Goal: Transaction & Acquisition: Purchase product/service

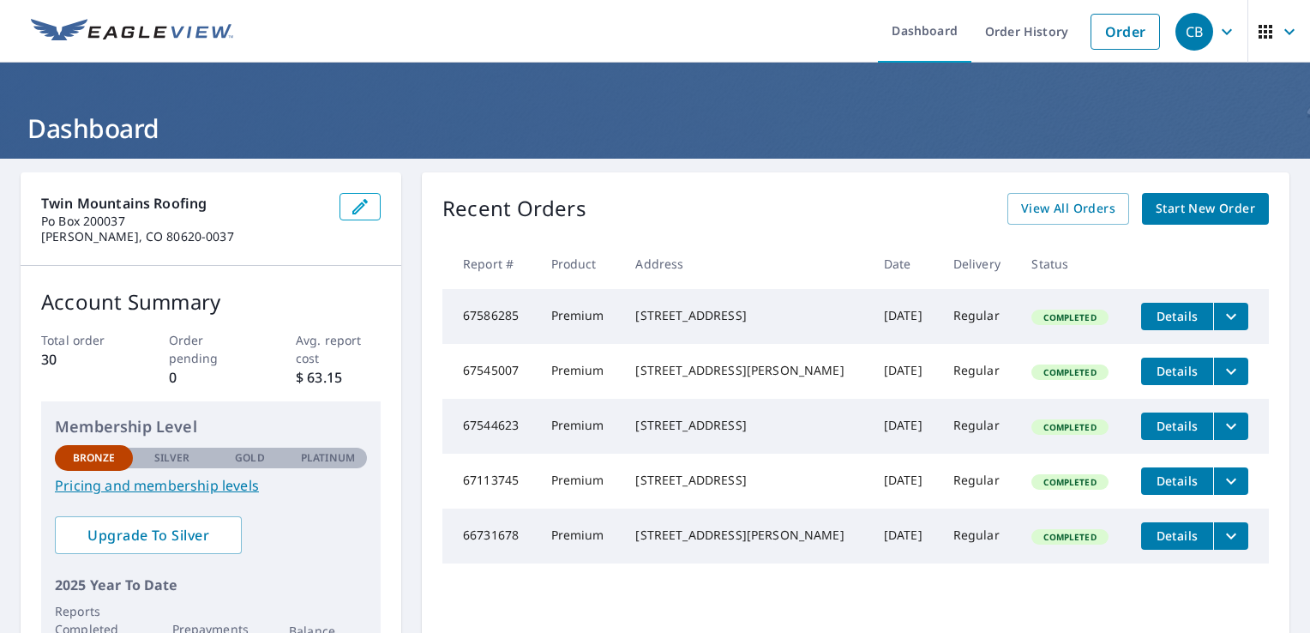
click at [1157, 318] on span "Details" at bounding box center [1177, 316] width 51 height 16
click at [1105, 31] on link "Order" at bounding box center [1125, 32] width 69 height 36
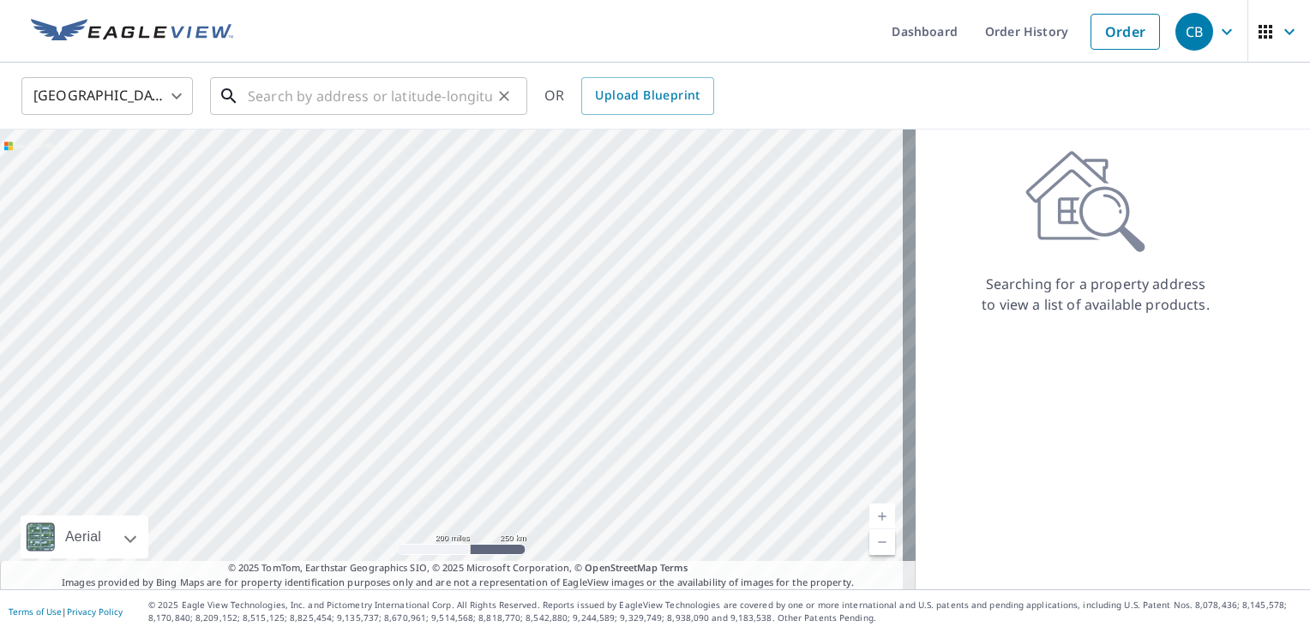
click at [357, 101] on input "text" at bounding box center [370, 96] width 244 height 48
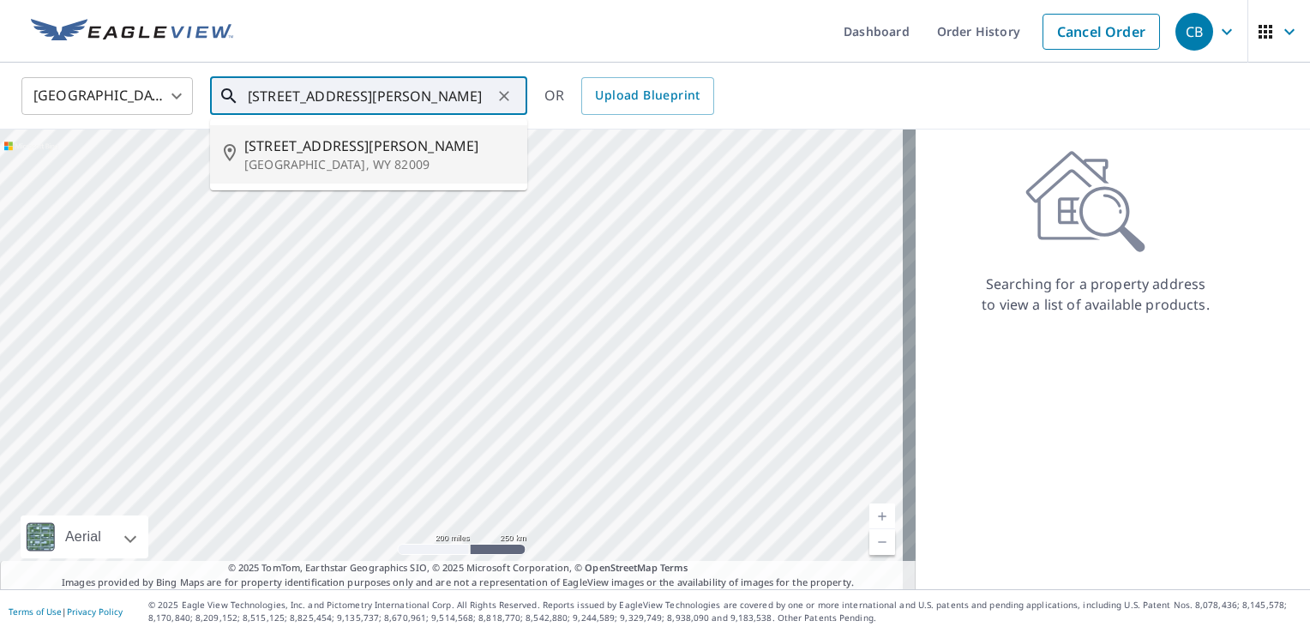
click at [271, 154] on span "[STREET_ADDRESS][PERSON_NAME]" at bounding box center [378, 145] width 269 height 21
type input "[STREET_ADDRESS][PERSON_NAME]"
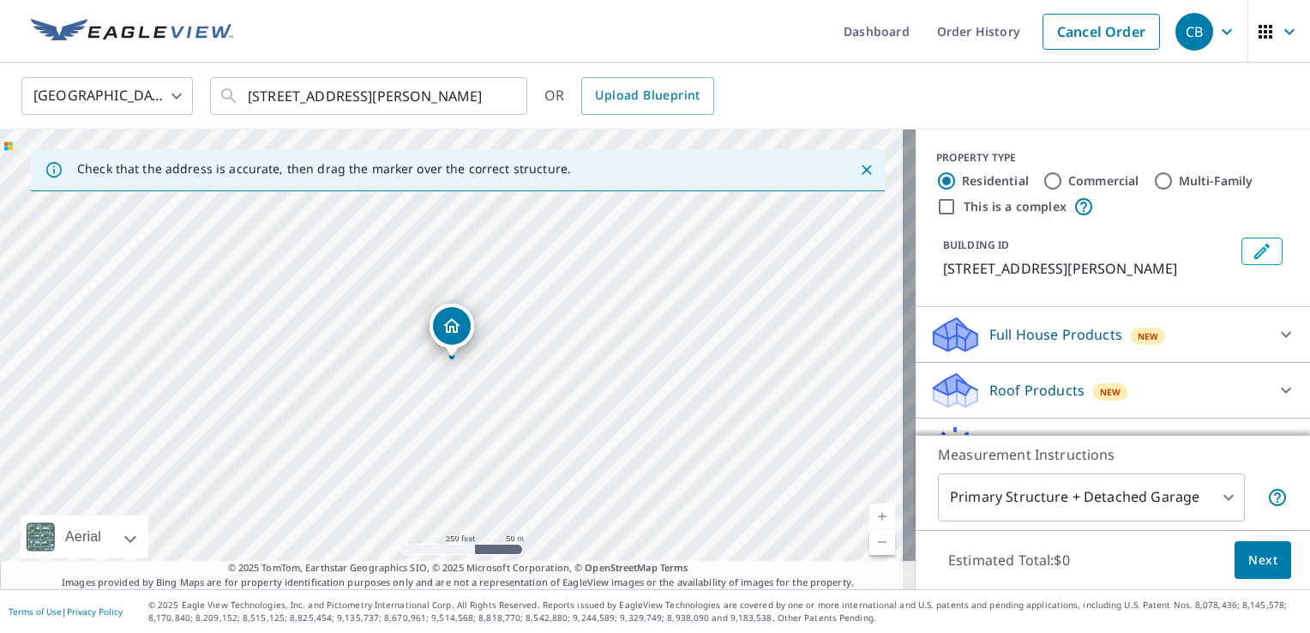
click at [455, 333] on icon "Dropped pin, building 1, Residential property, 107 Joyce St Cheyenne, WY 82009" at bounding box center [452, 326] width 21 height 21
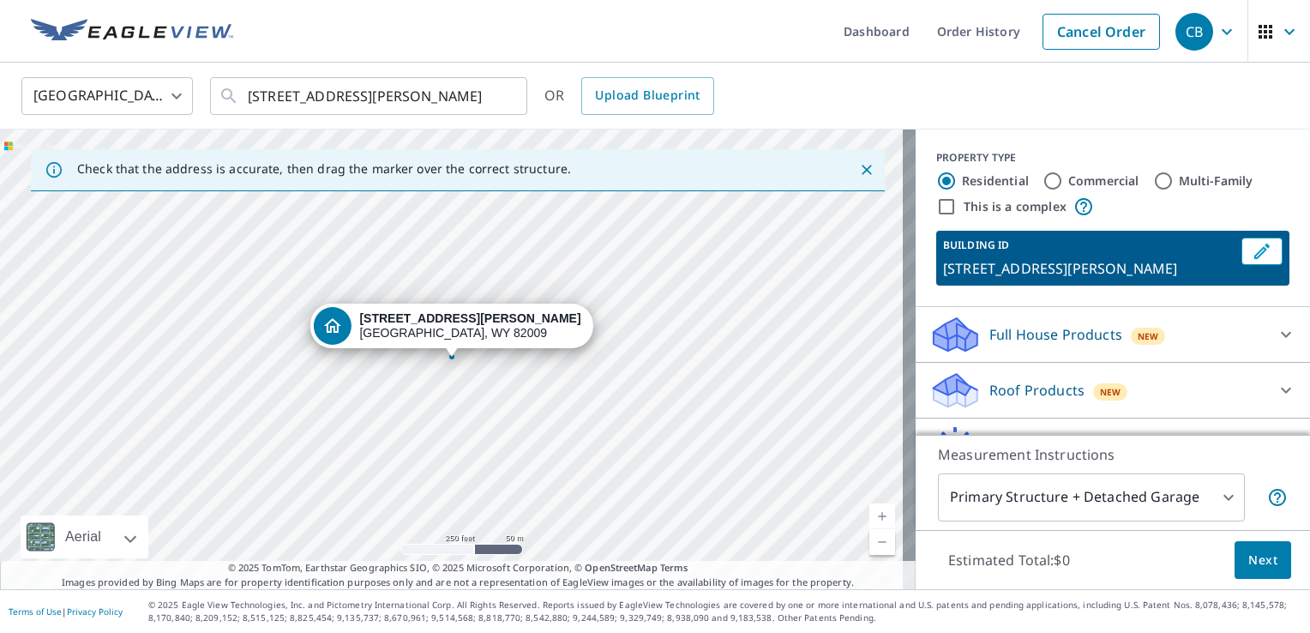
click at [990, 389] on p "Roof Products" at bounding box center [1037, 390] width 95 height 21
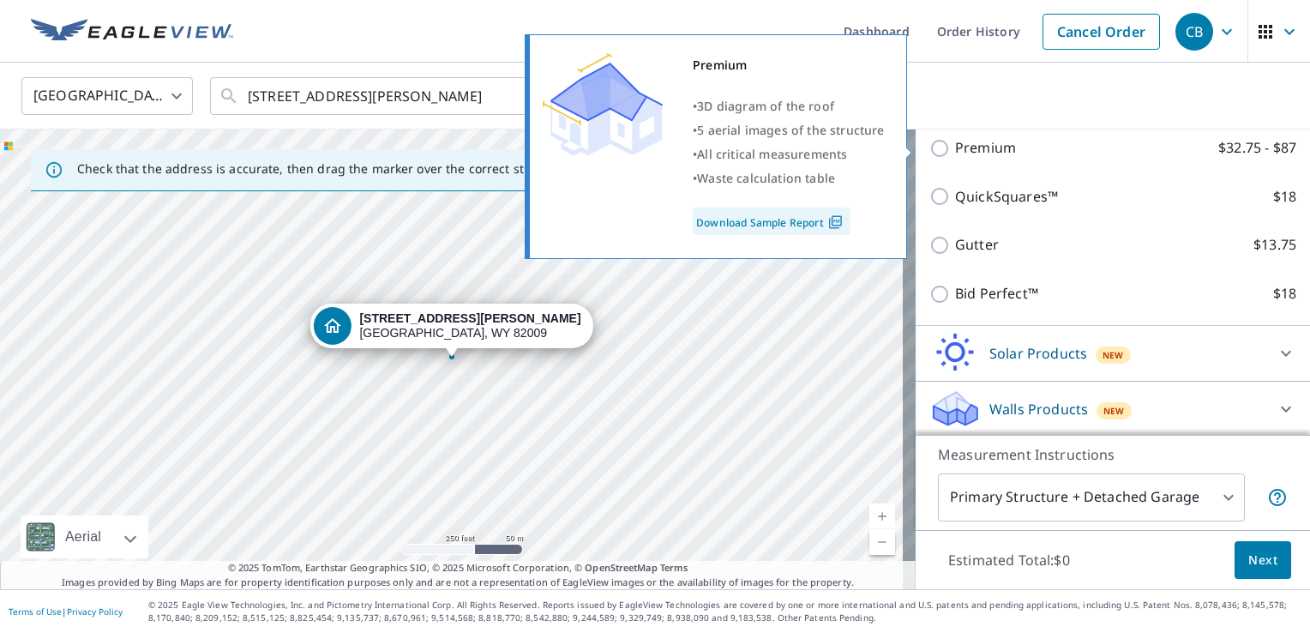
click at [930, 149] on input "Premium $32.75 - $87" at bounding box center [943, 148] width 26 height 21
checkbox input "true"
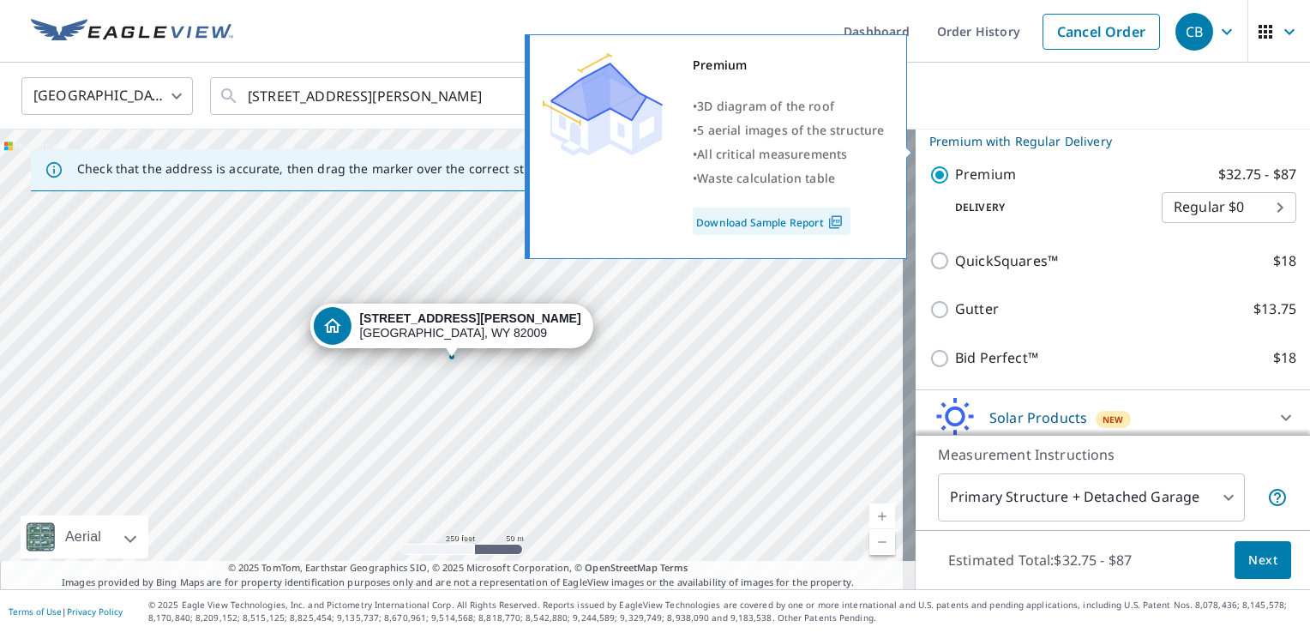
scroll to position [313, 0]
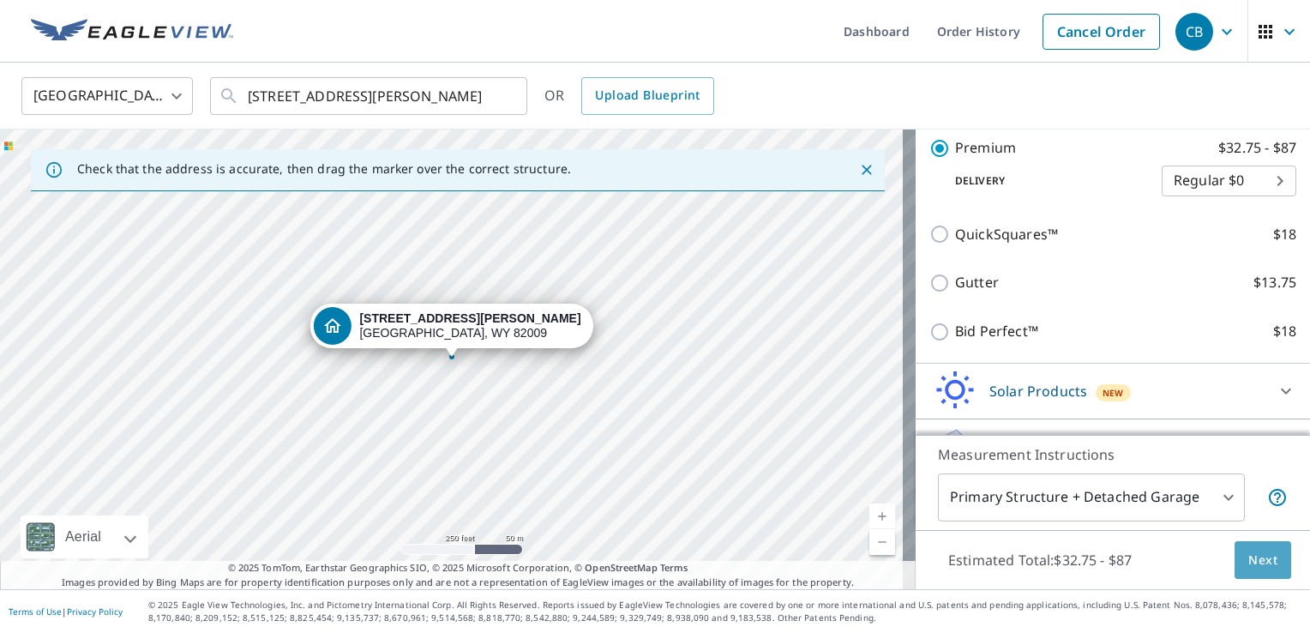
click at [1249, 565] on span "Next" at bounding box center [1263, 560] width 29 height 21
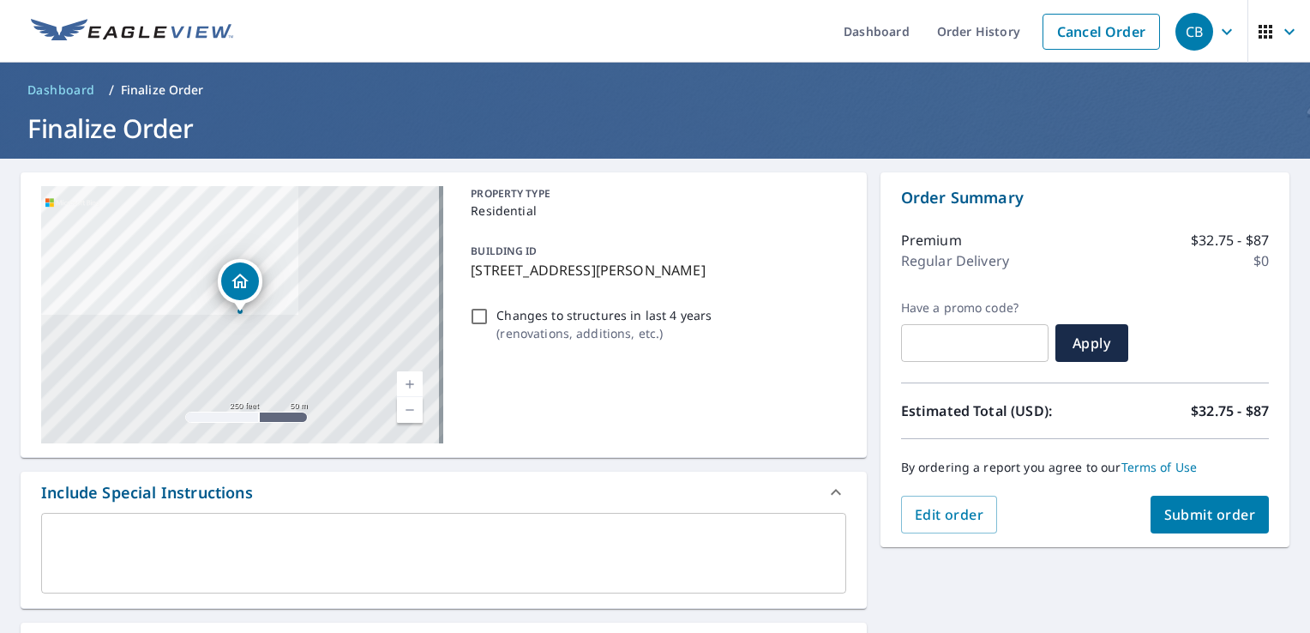
click at [1204, 509] on span "Submit order" at bounding box center [1211, 514] width 92 height 19
